Goal: Find specific page/section: Find specific page/section

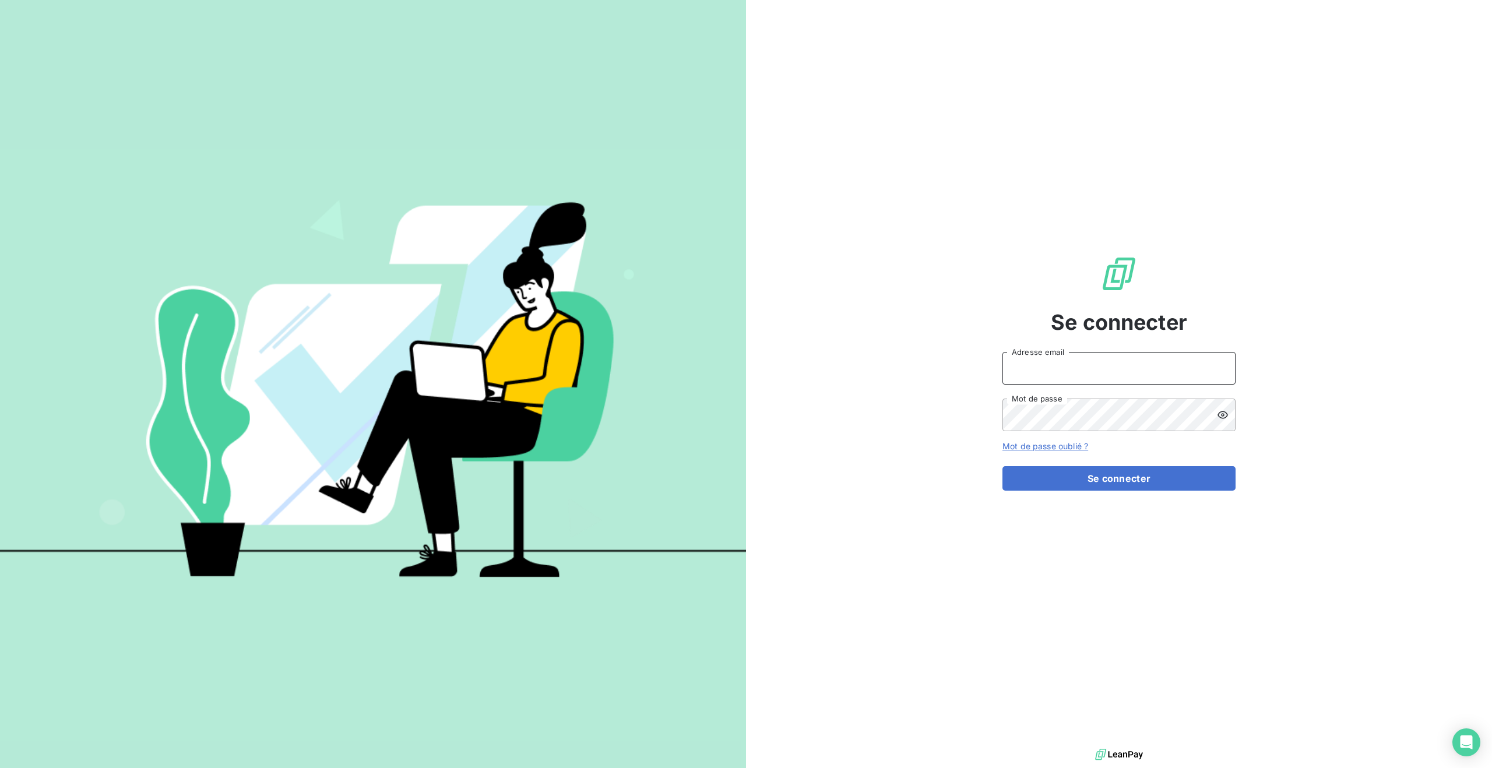
type input "[PERSON_NAME][EMAIL_ADDRESS][DOMAIN_NAME]"
click at [1147, 480] on button "Se connecter" at bounding box center [1118, 478] width 233 height 24
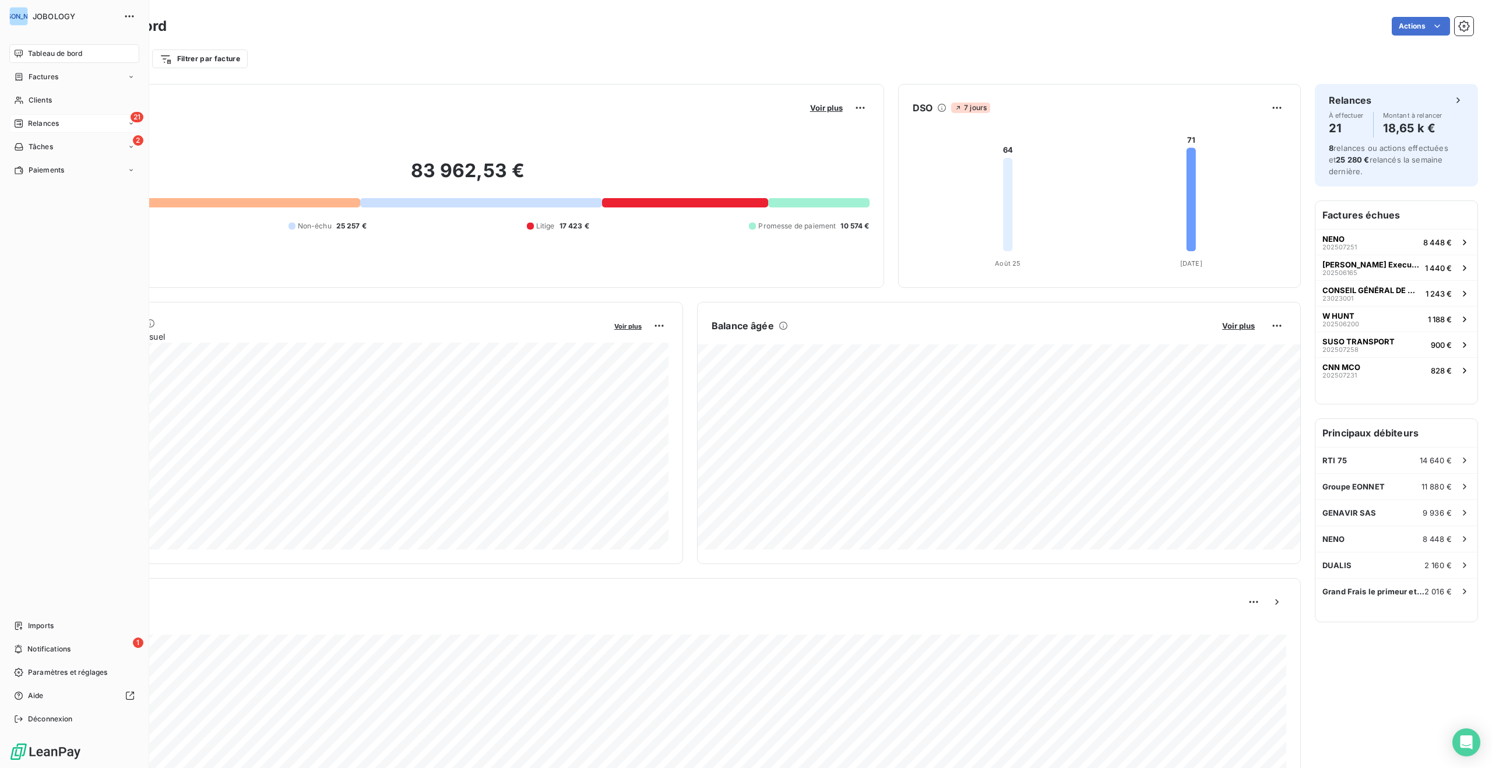
click at [45, 120] on span "Relances" at bounding box center [43, 123] width 31 height 10
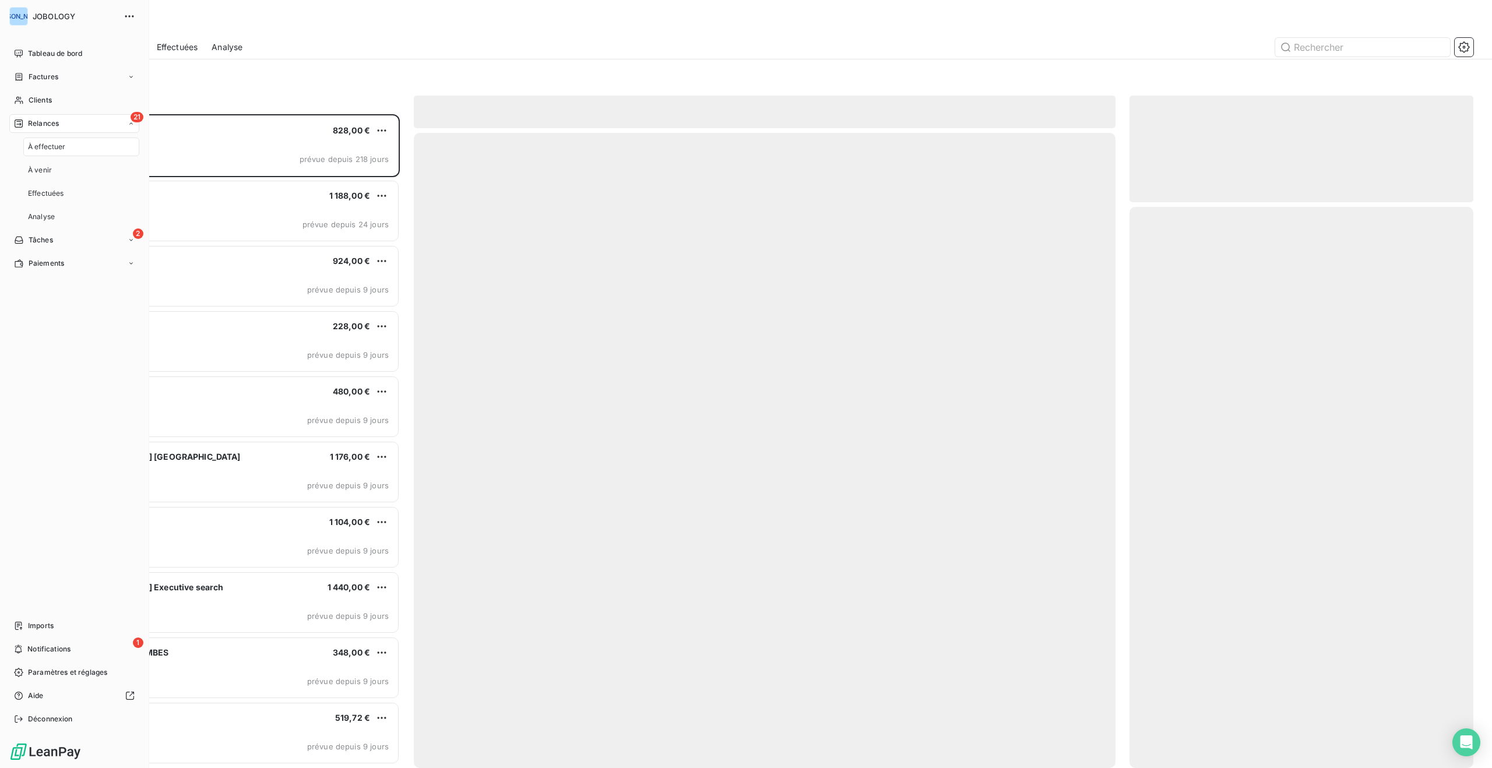
scroll to position [654, 344]
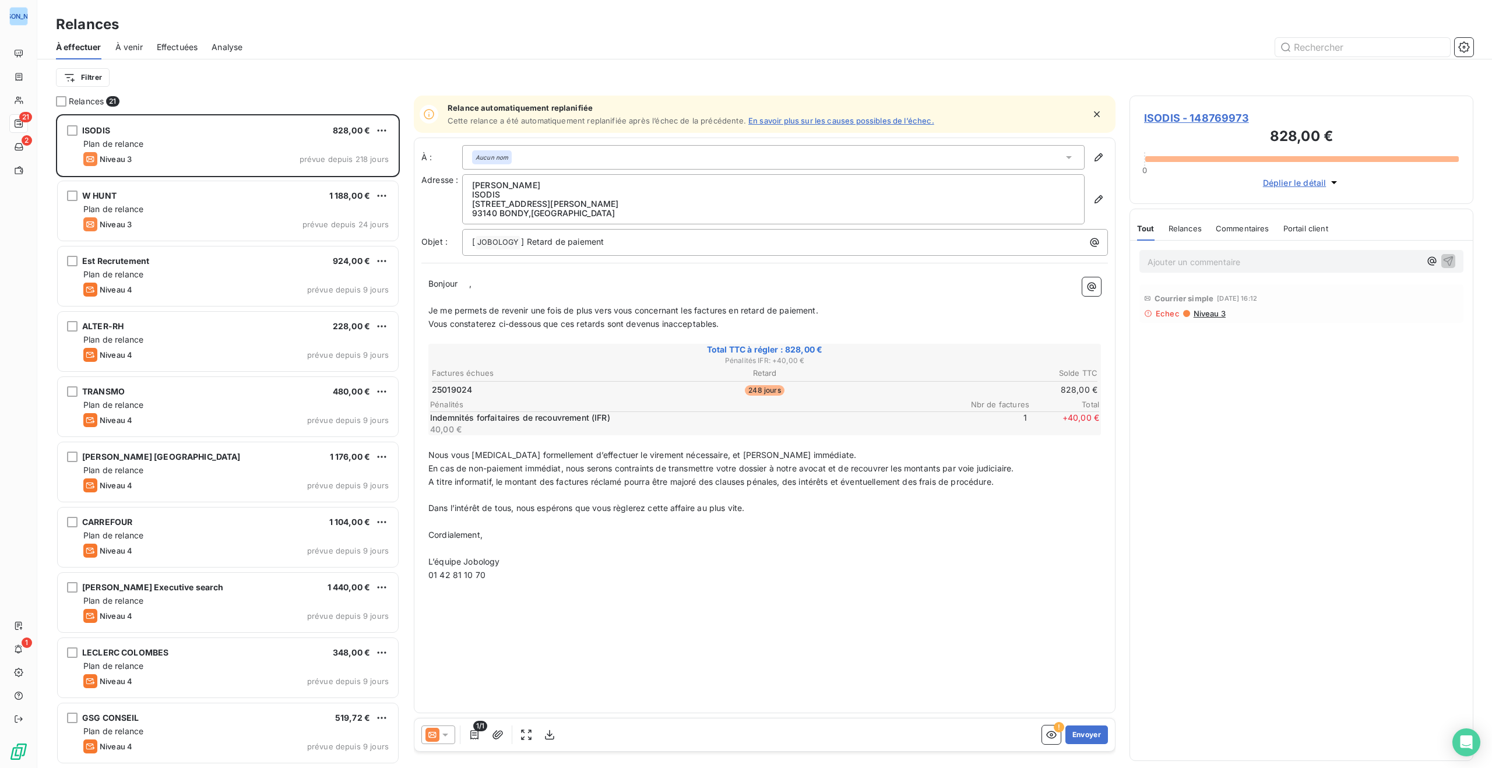
click at [138, 45] on span "À venir" at bounding box center [128, 47] width 27 height 12
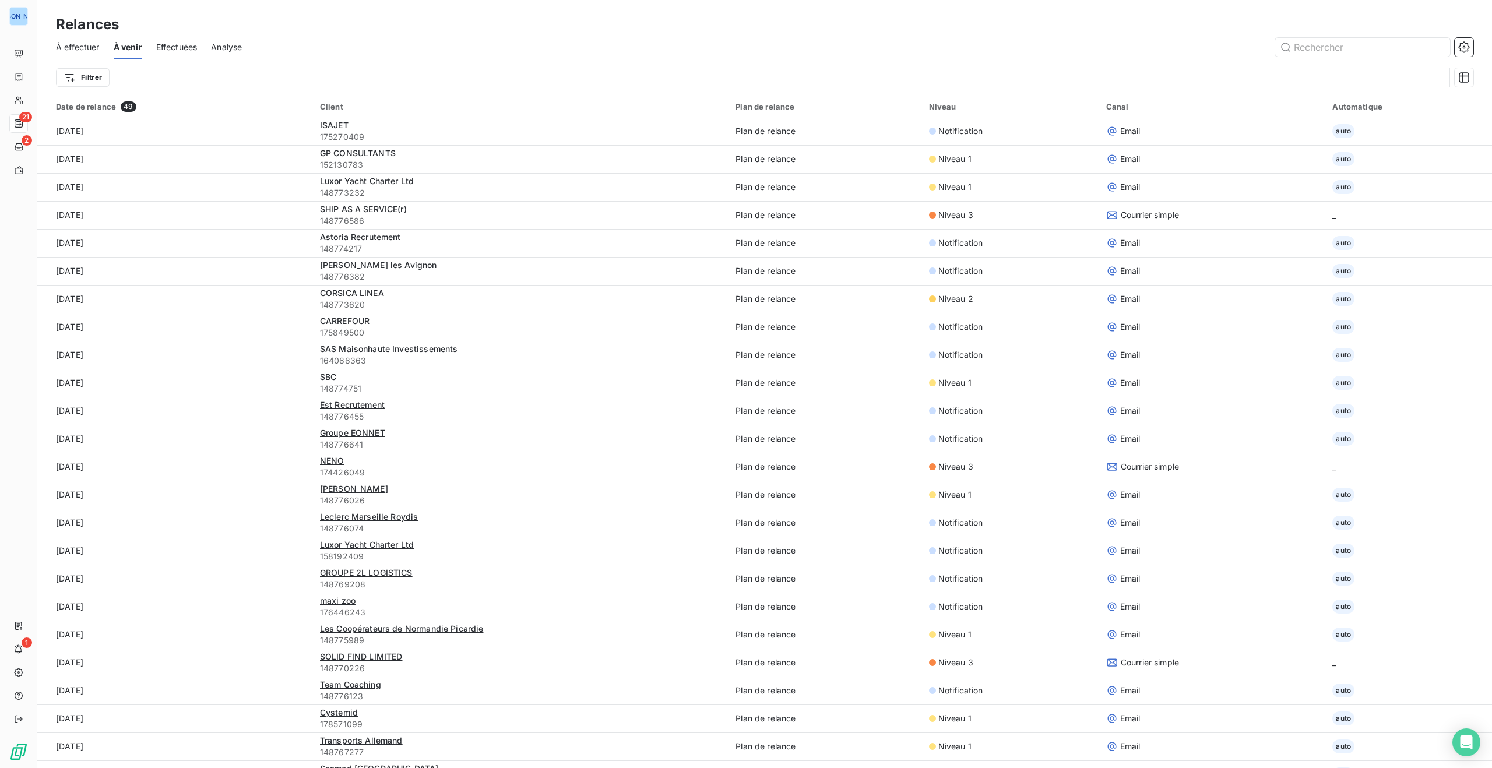
click at [175, 43] on span "Effectuées" at bounding box center [176, 47] width 41 height 12
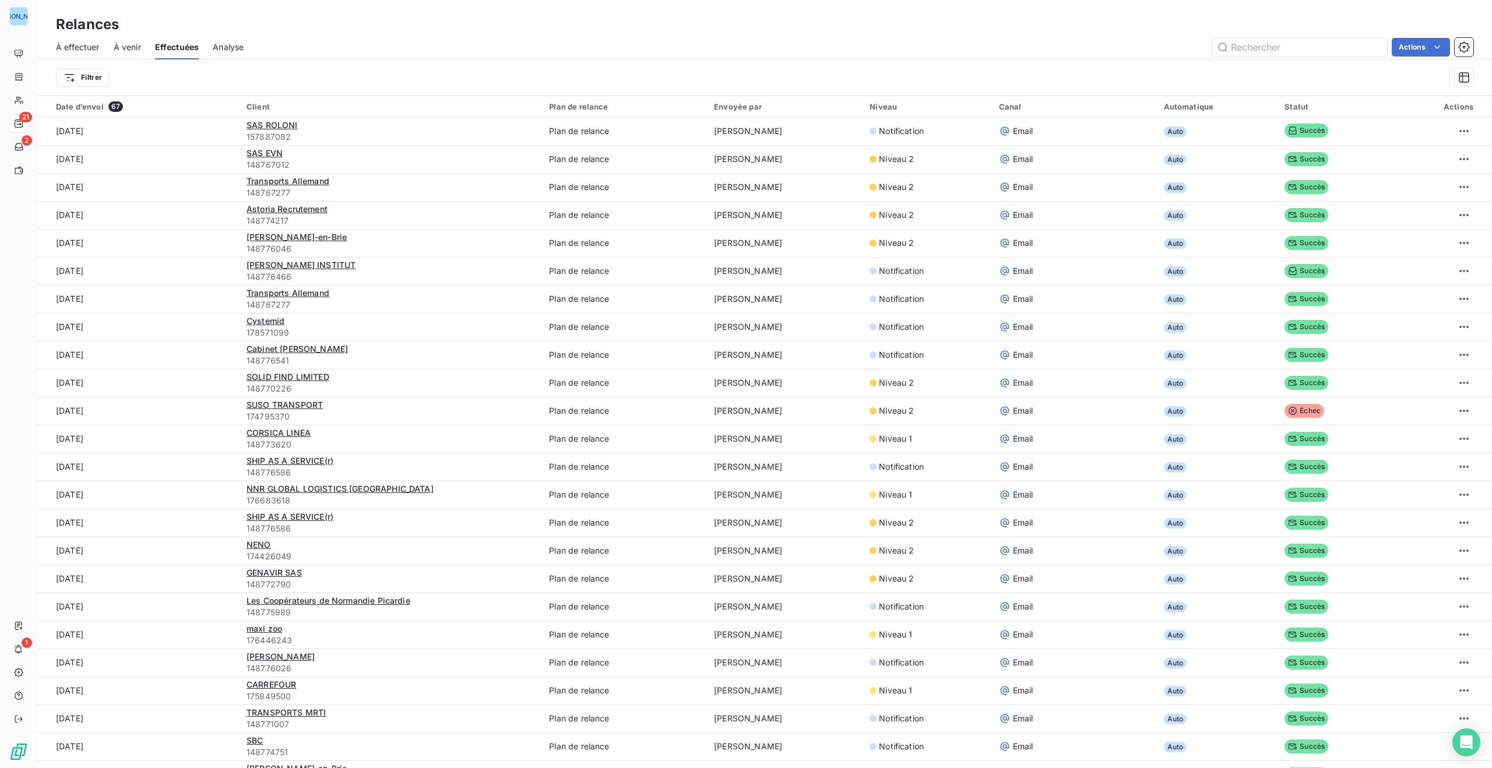
click at [228, 45] on span "Analyse" at bounding box center [228, 47] width 31 height 12
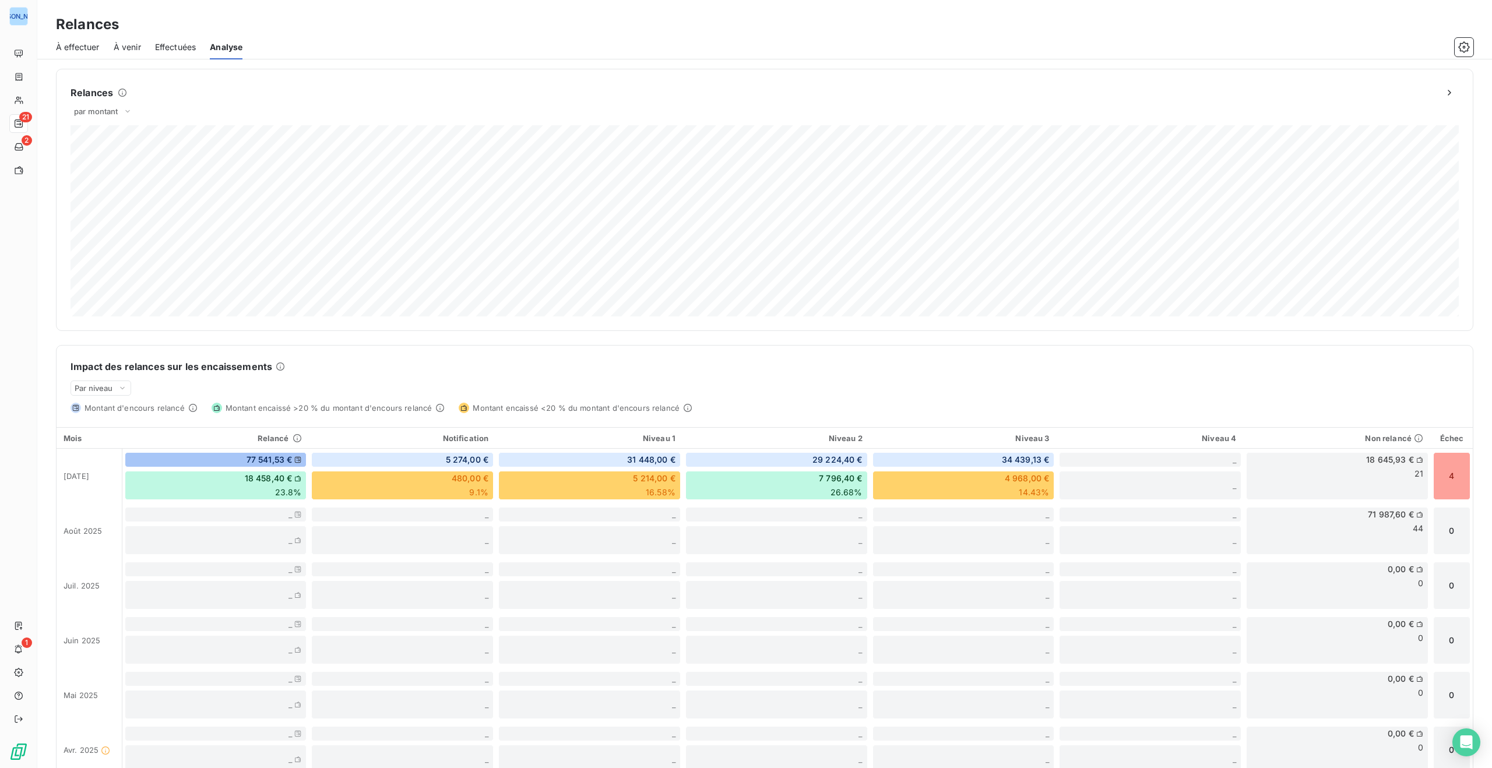
click at [90, 47] on span "À effectuer" at bounding box center [78, 47] width 44 height 12
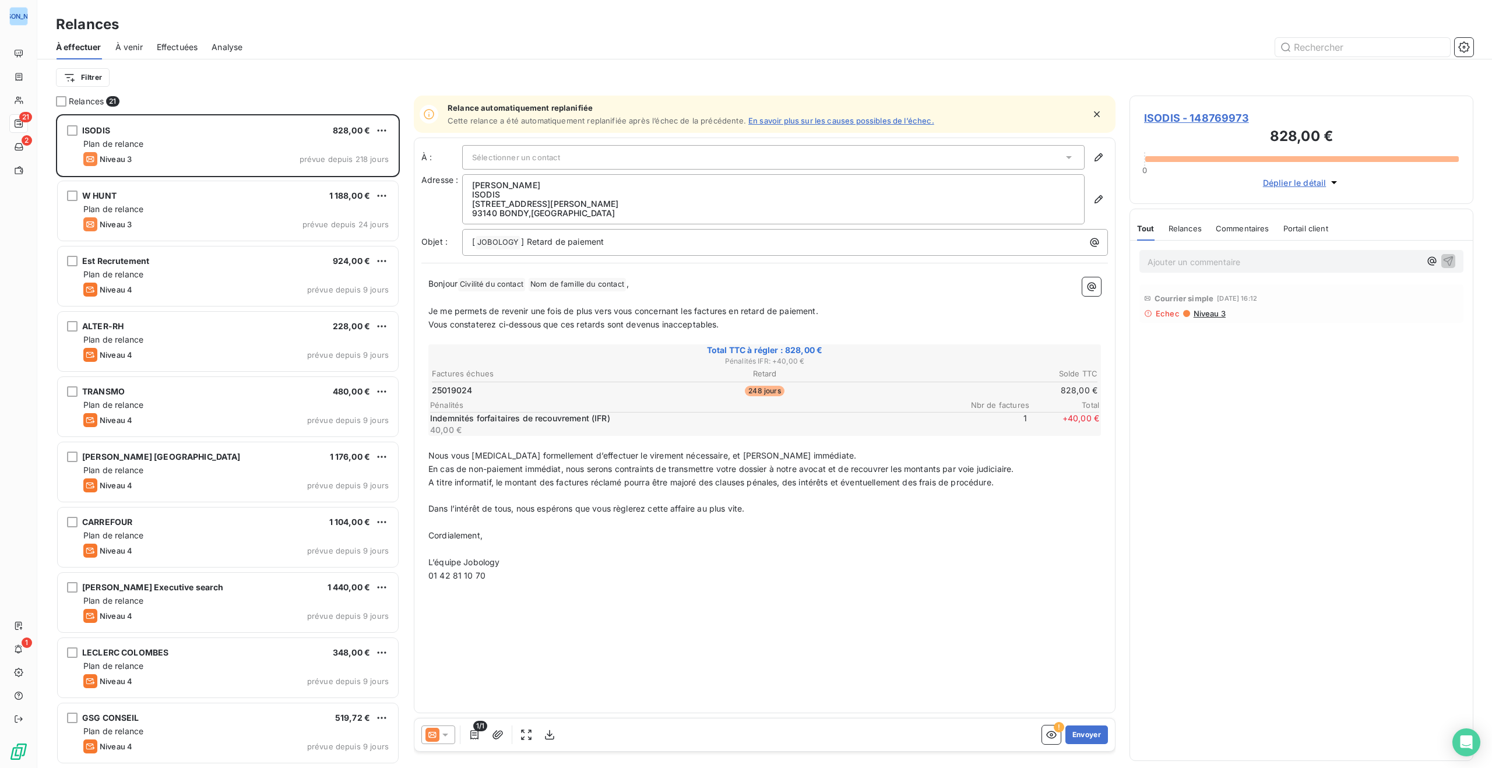
scroll to position [654, 344]
click at [123, 43] on span "À venir" at bounding box center [128, 47] width 27 height 12
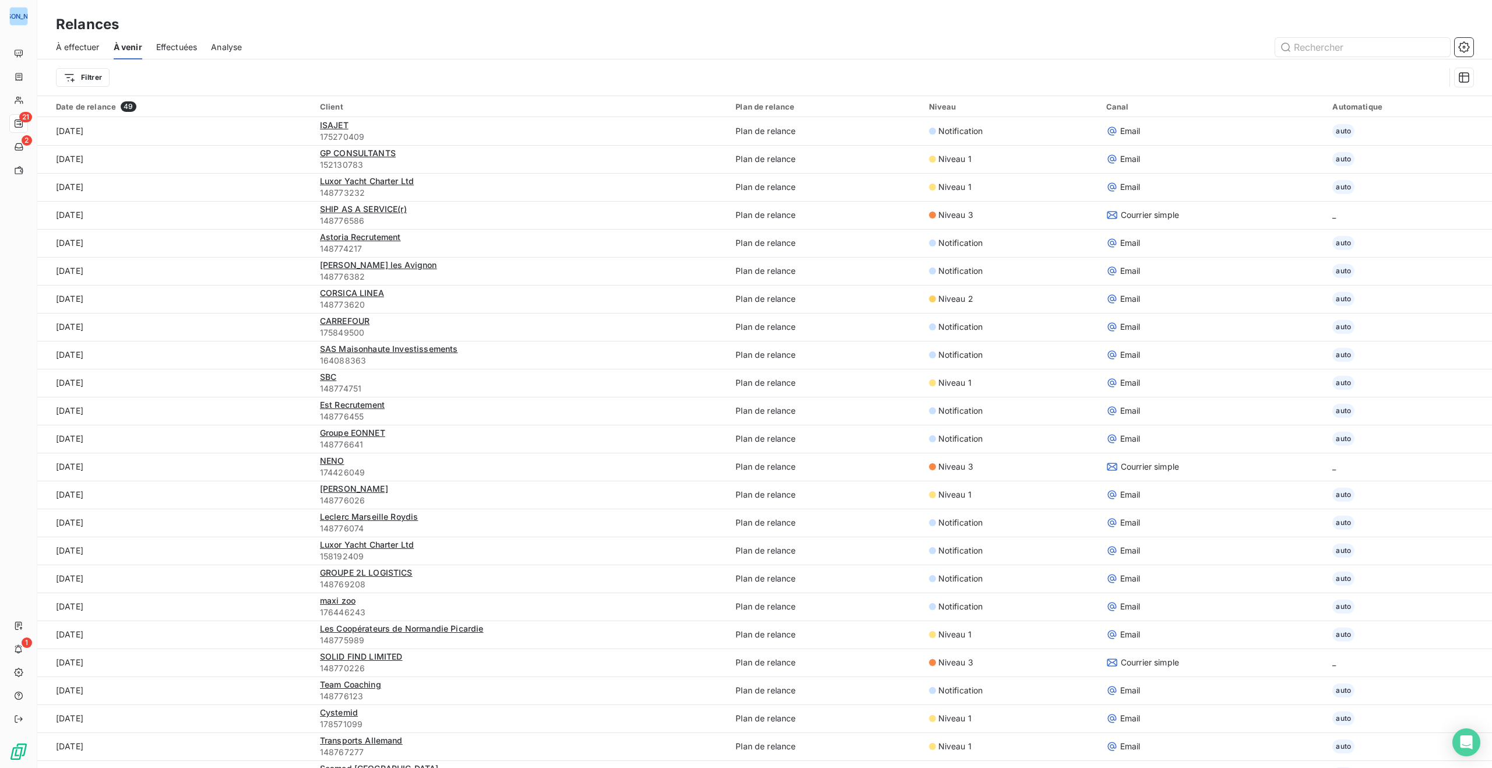
click at [170, 43] on span "Effectuées" at bounding box center [176, 47] width 41 height 12
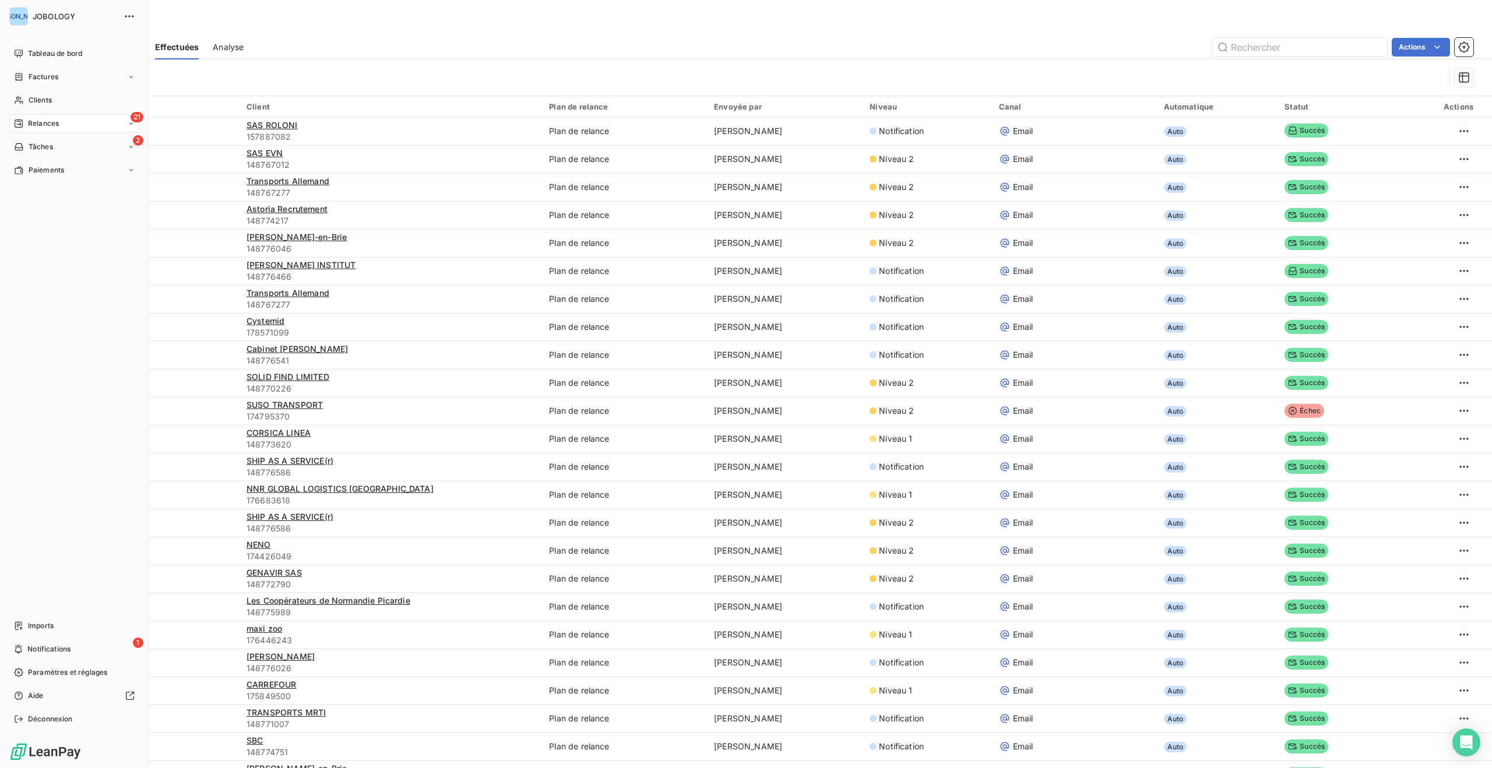
click at [65, 121] on div "21 Relances" at bounding box center [74, 123] width 130 height 19
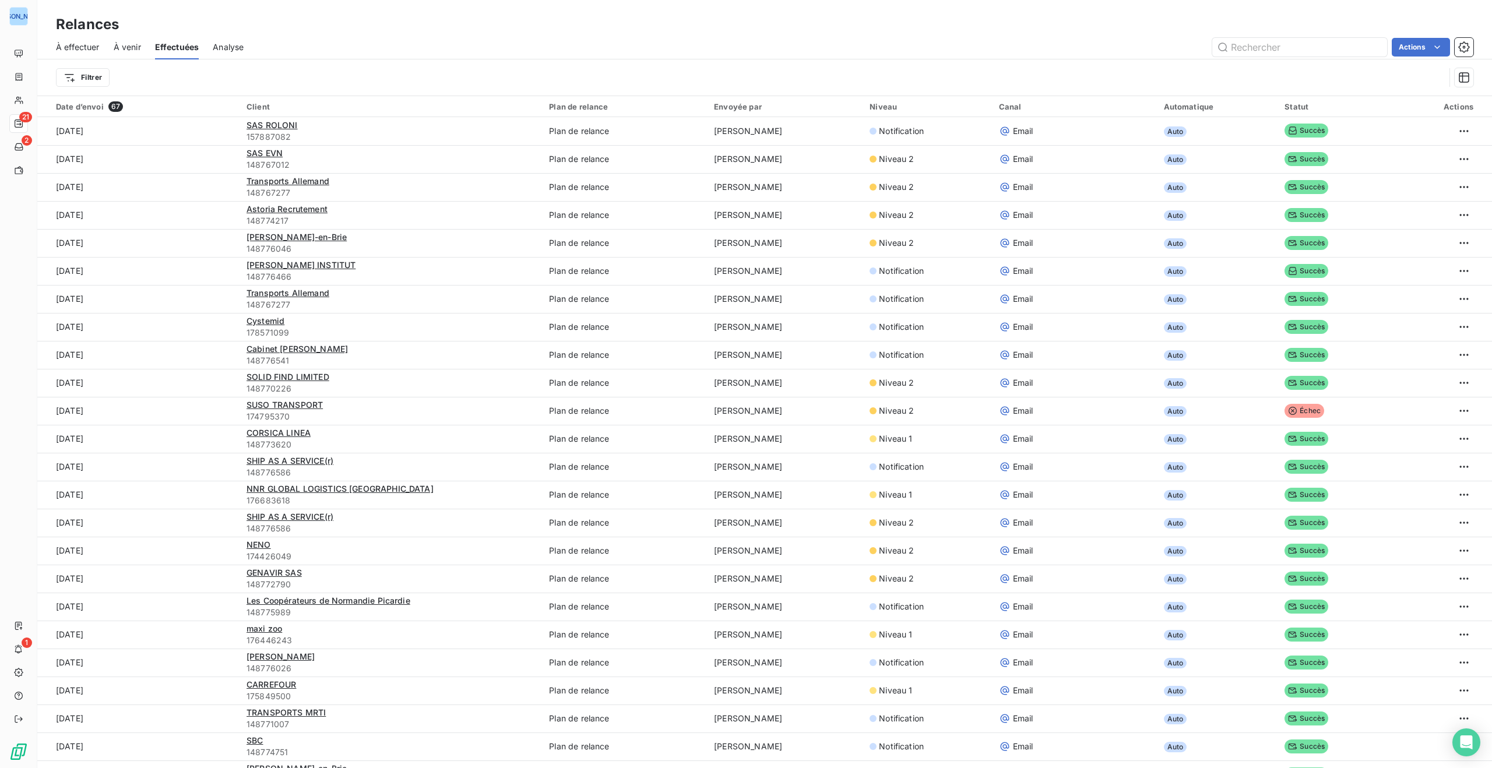
click at [227, 40] on div "Analyse" at bounding box center [228, 47] width 31 height 24
